Goal: Transaction & Acquisition: Purchase product/service

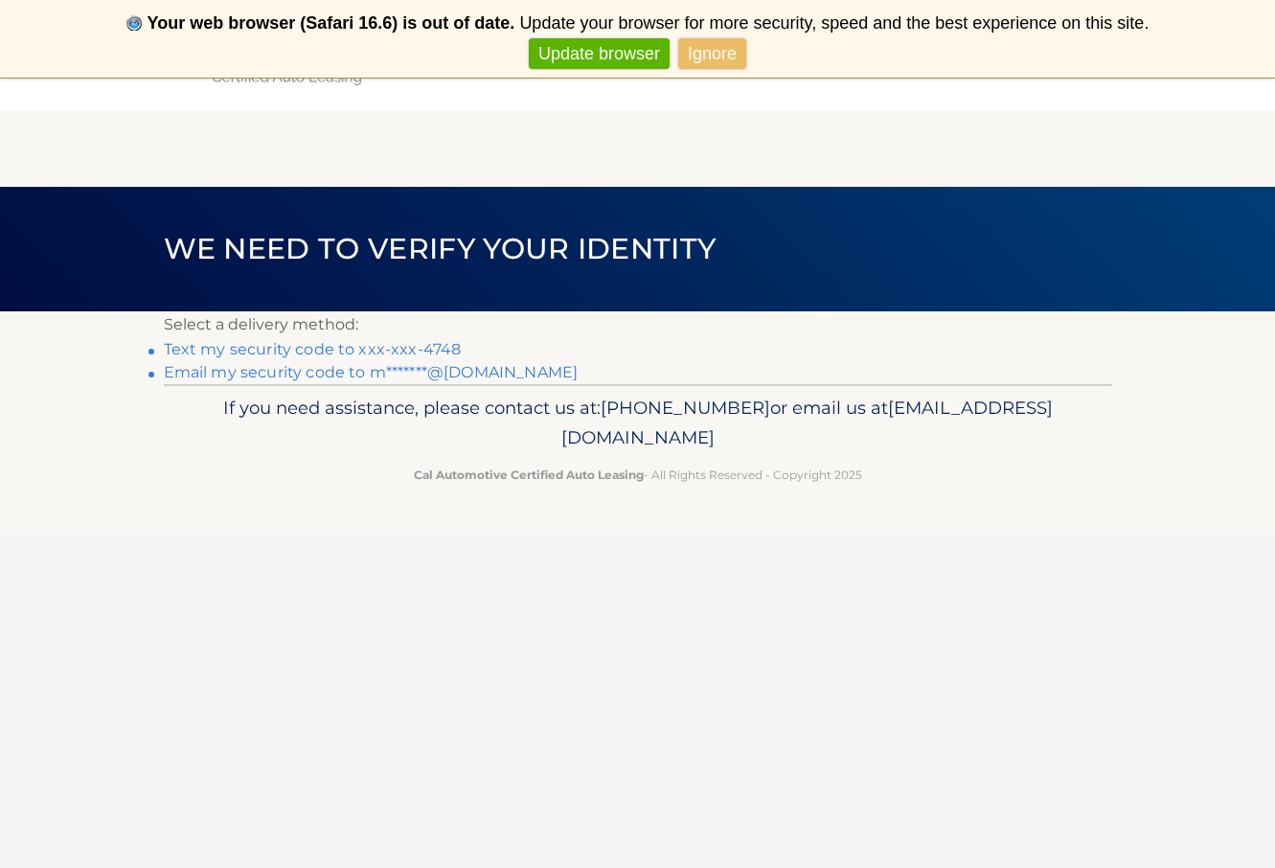
click at [445, 345] on link "Text my security code to xxx-xxx-4748" at bounding box center [313, 349] width 298 height 18
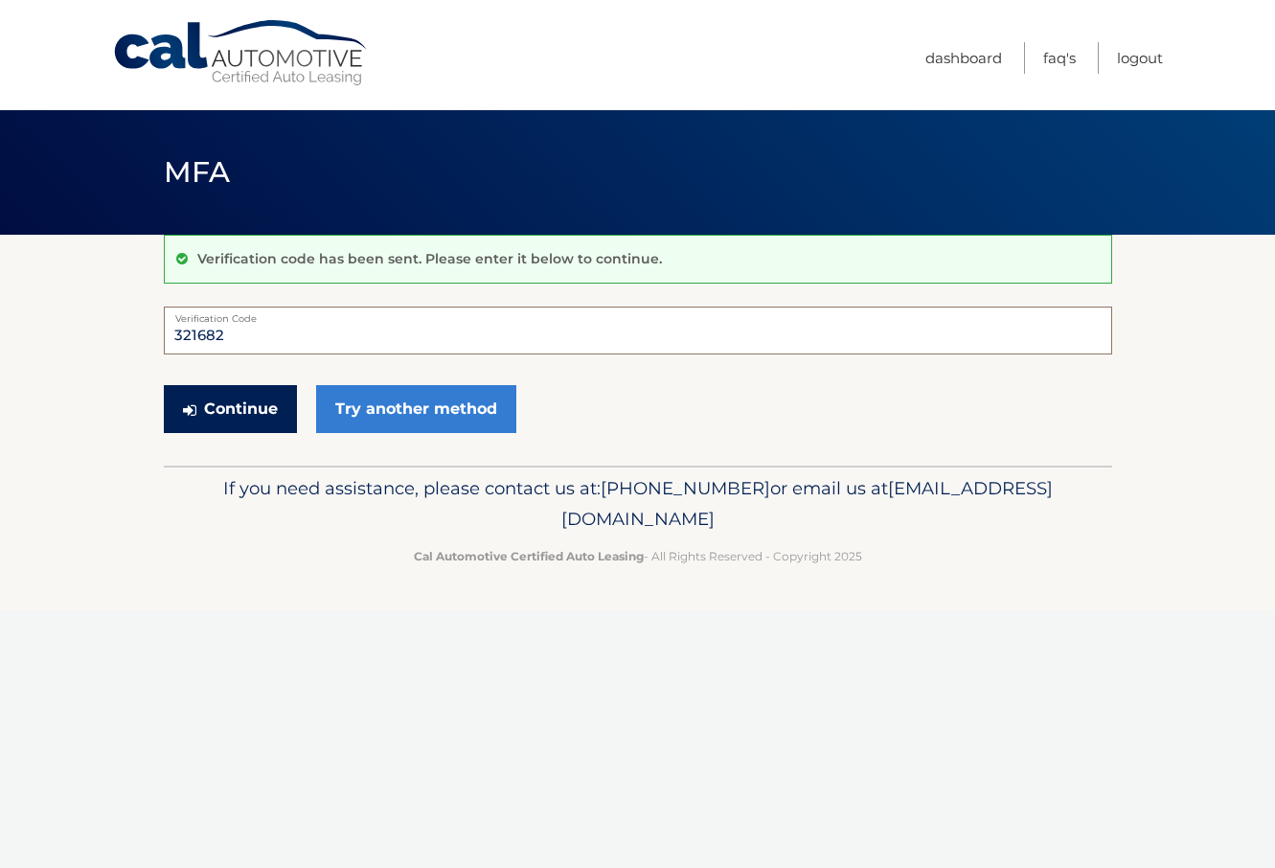
type input "321682"
click at [233, 408] on button "Continue" at bounding box center [230, 409] width 133 height 48
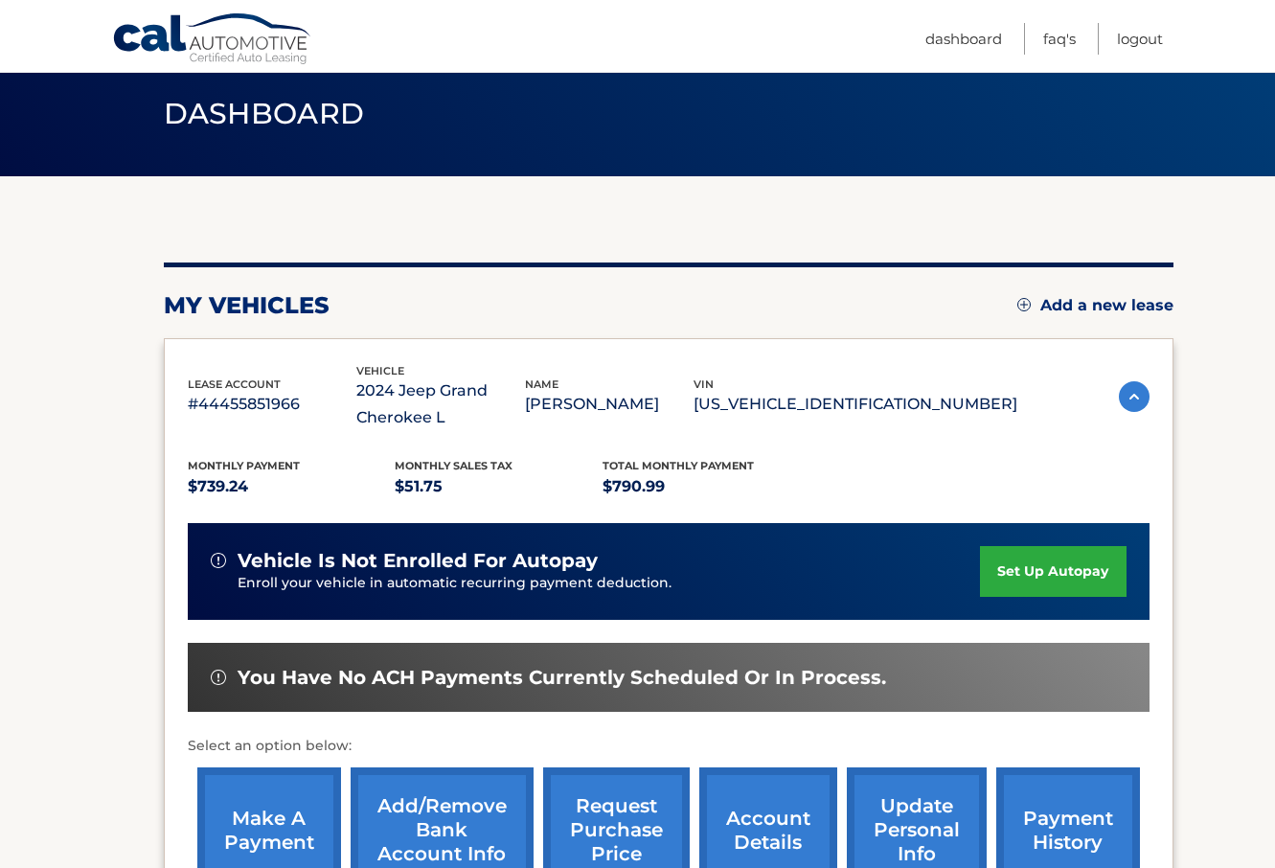
scroll to position [172, 0]
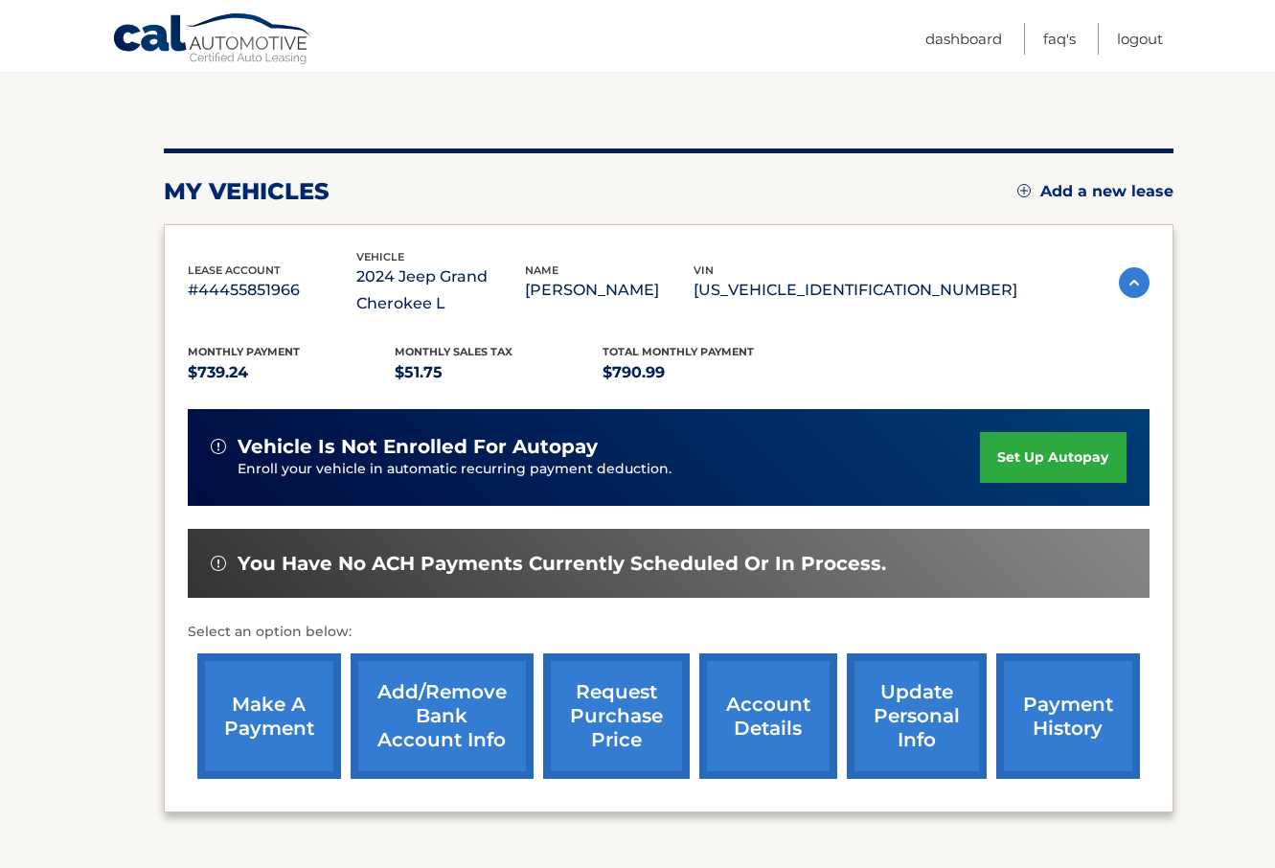
click at [281, 696] on link "make a payment" at bounding box center [269, 715] width 144 height 125
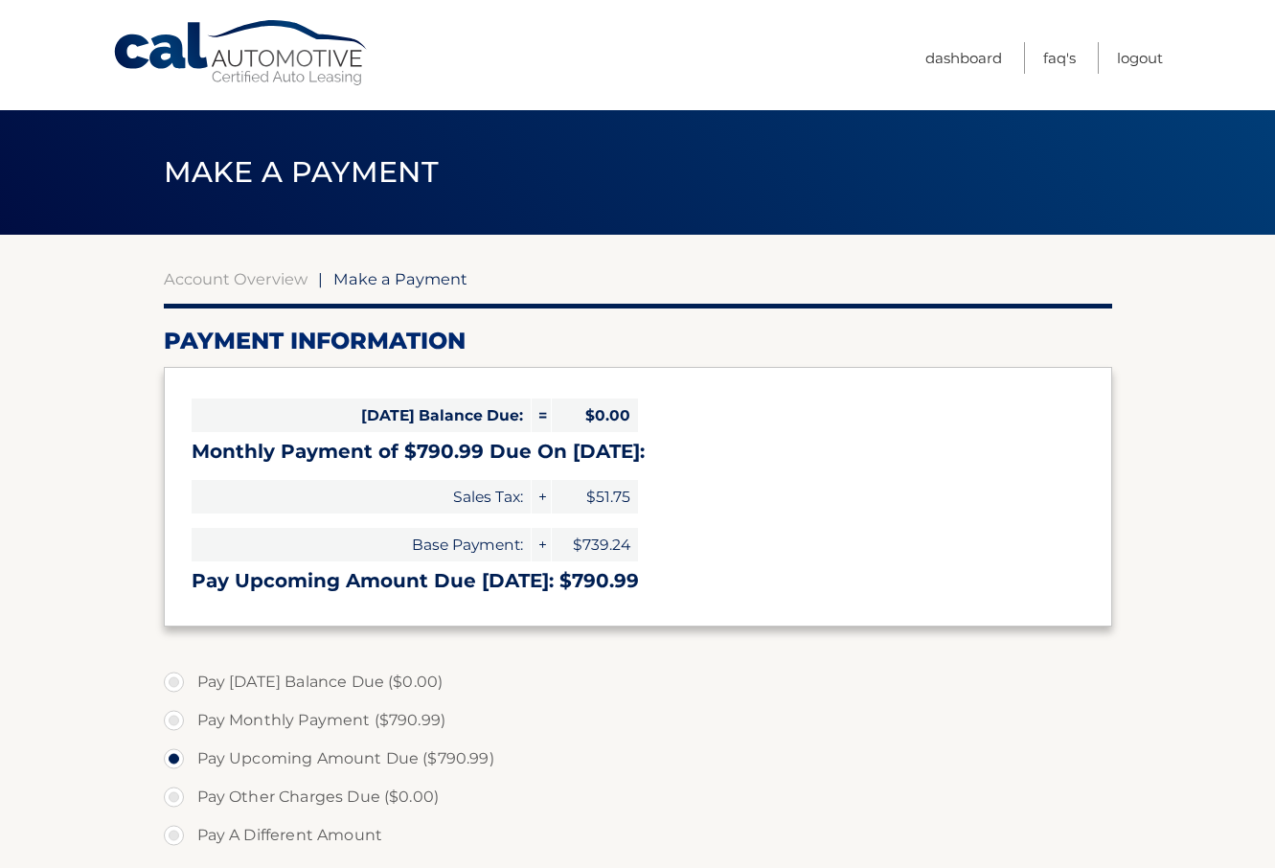
select select "NjM1YjJkZjYtNjU0Yy00NjM1LWEyOGYtZDU2ZWVkMzEwYmE3"
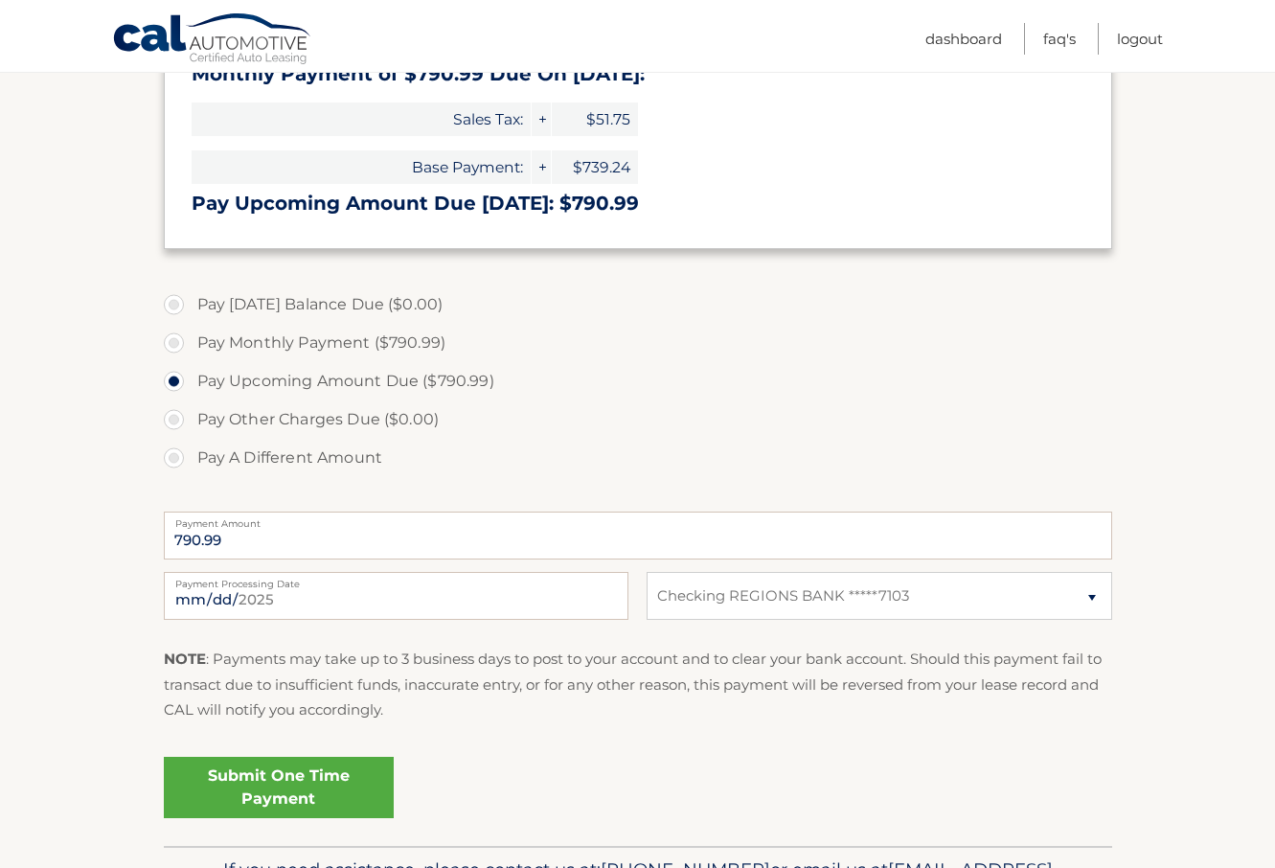
scroll to position [381, 0]
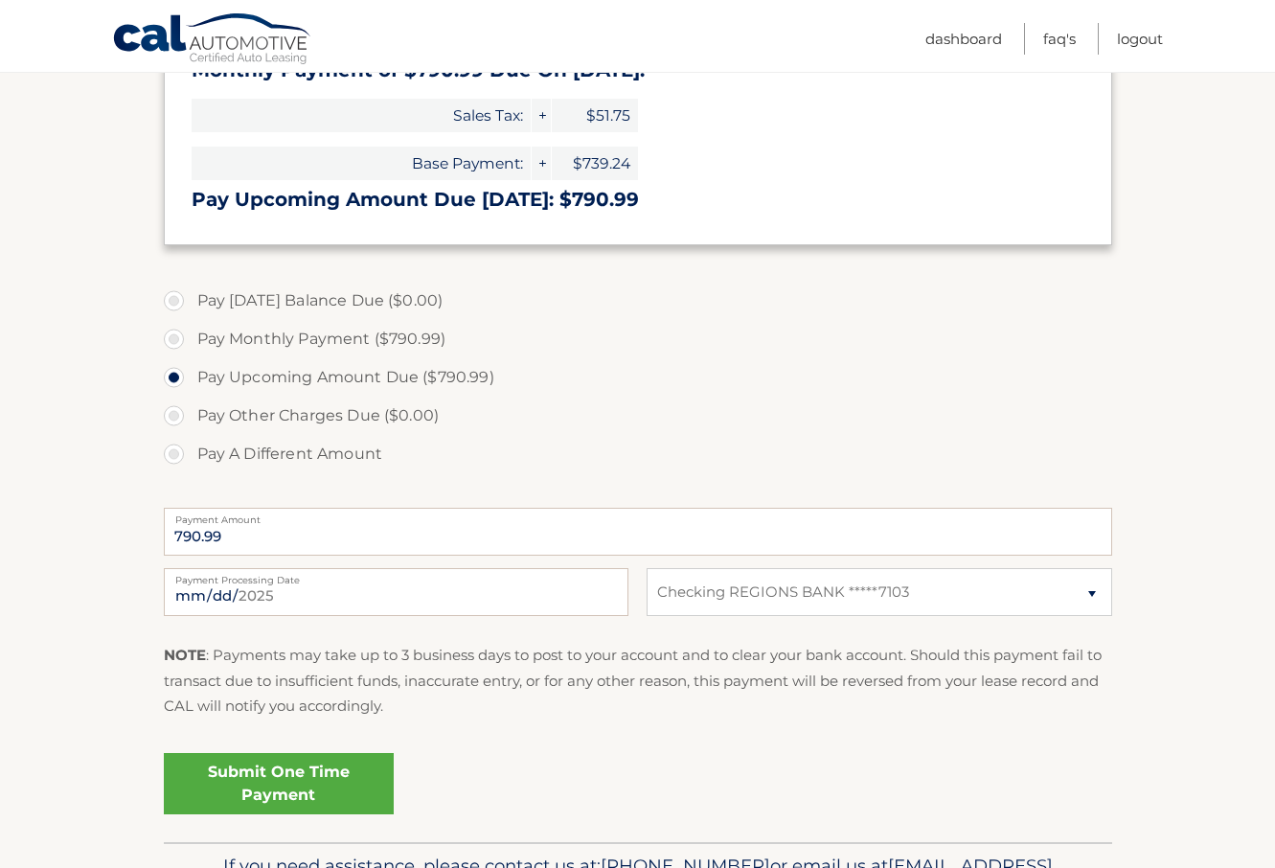
click at [284, 785] on link "Submit One Time Payment" at bounding box center [279, 783] width 230 height 61
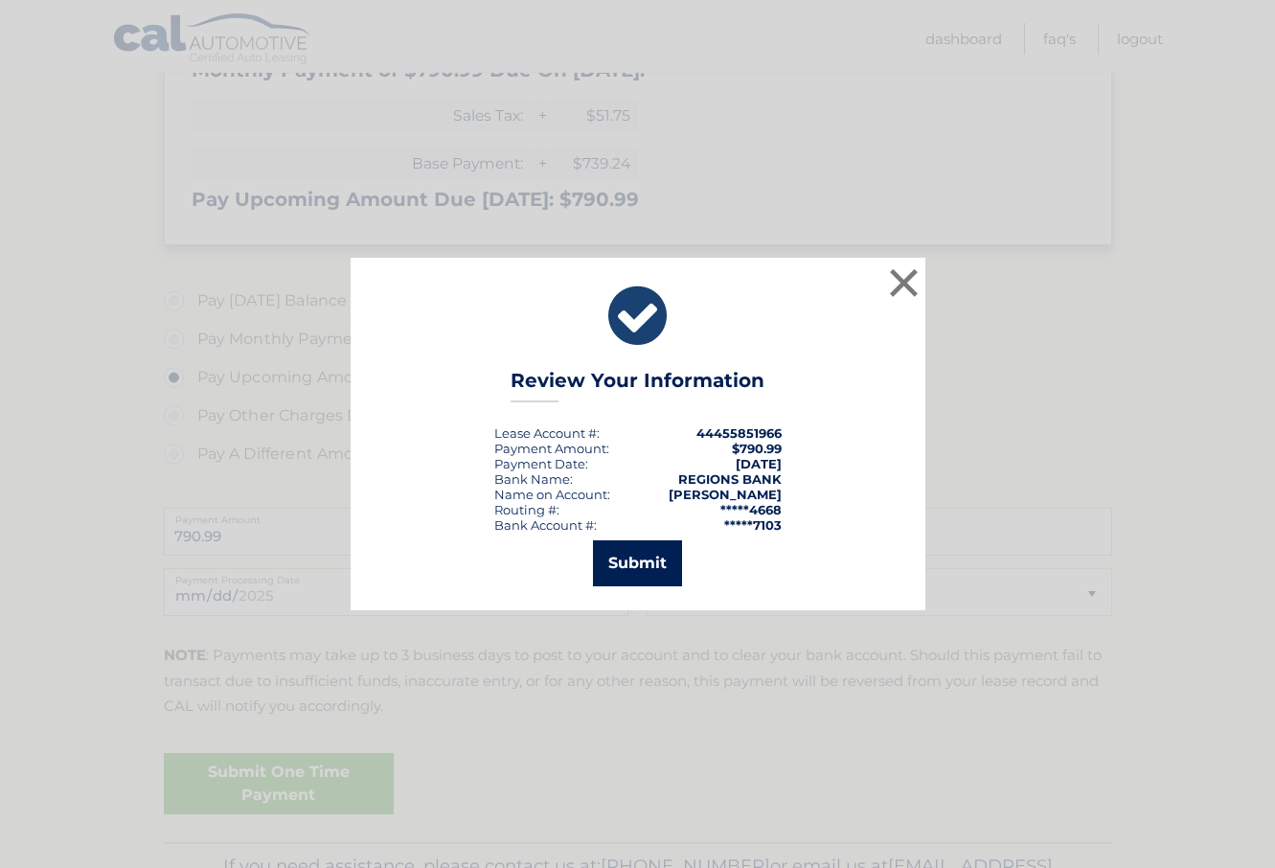
click at [645, 561] on button "Submit" at bounding box center [637, 563] width 89 height 46
